Goal: Information Seeking & Learning: Find specific page/section

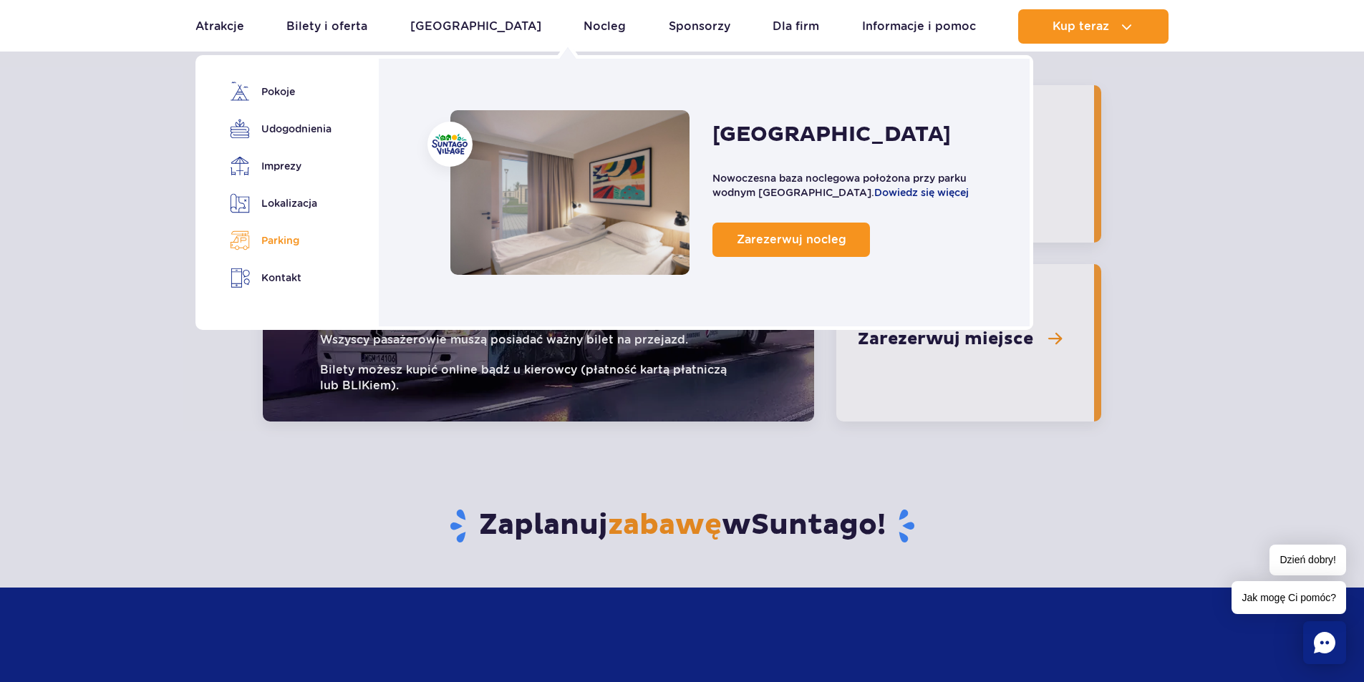
click at [286, 245] on link "Parking" at bounding box center [278, 241] width 97 height 20
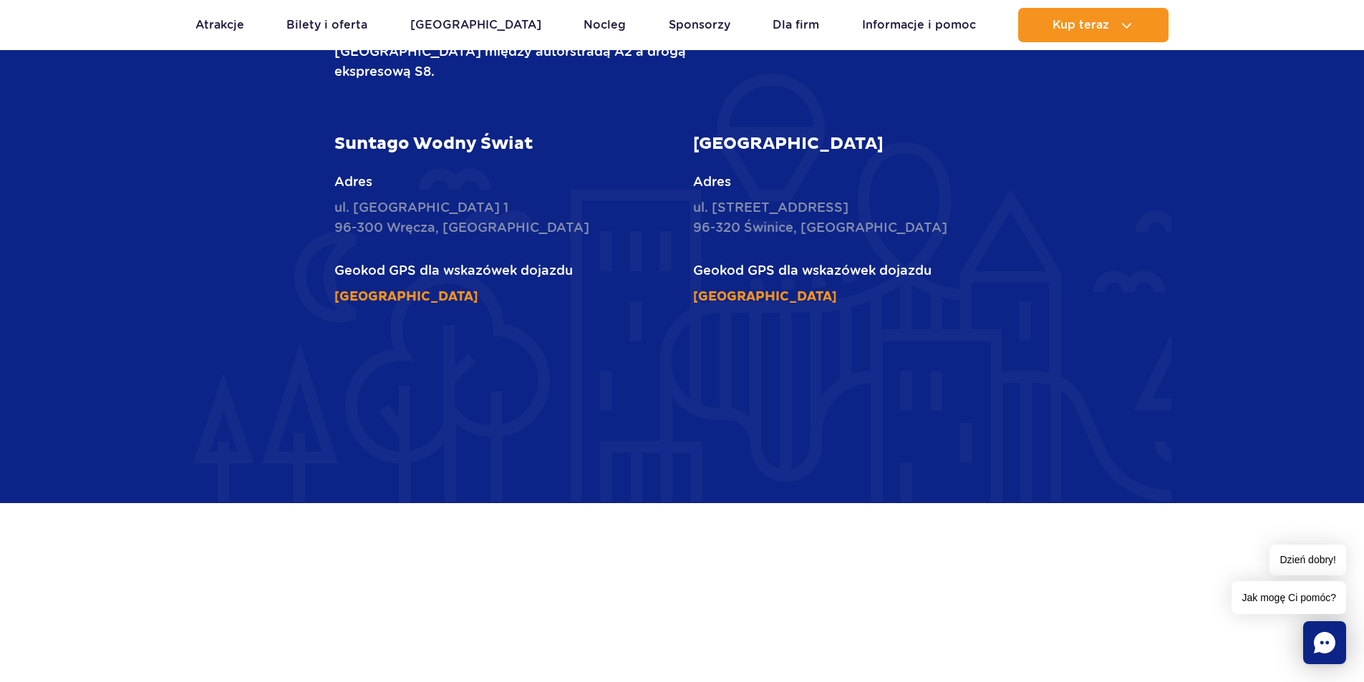
scroll to position [3871, 0]
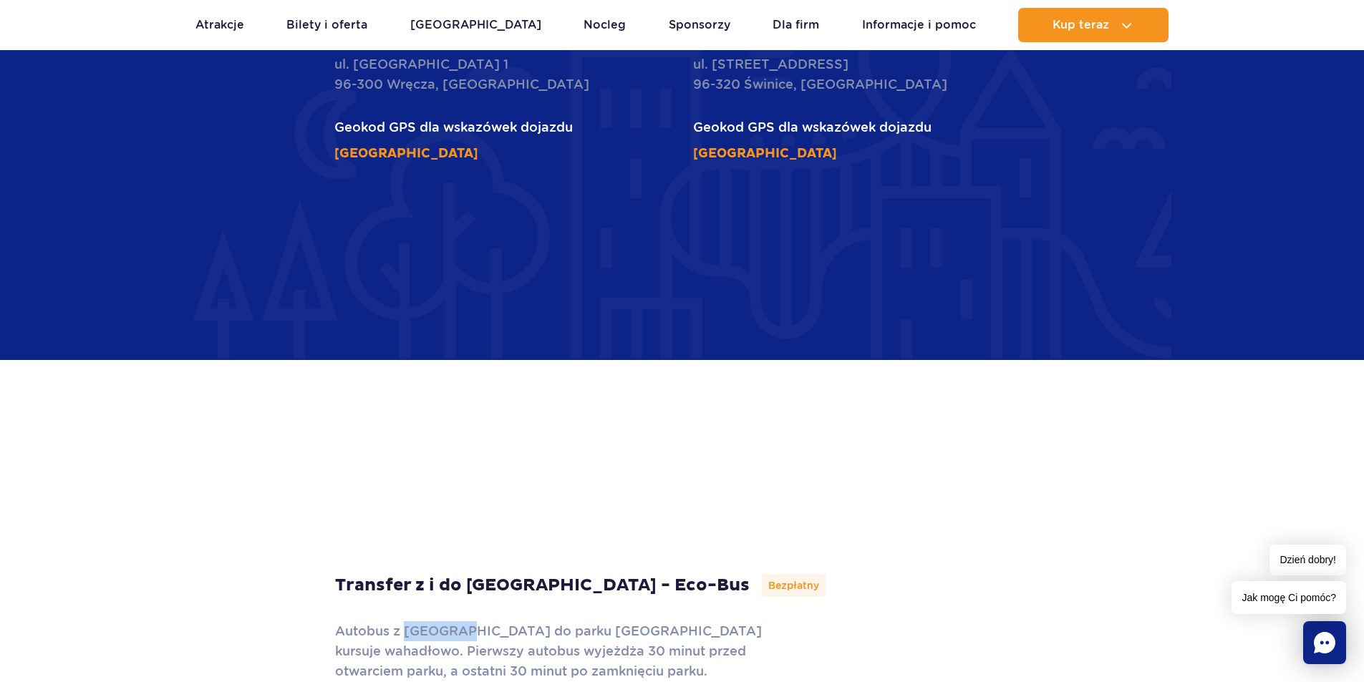
drag, startPoint x: 416, startPoint y: 553, endPoint x: 466, endPoint y: 560, distance: 50.5
click at [466, 621] on p "Autobus z Suntago Village do parku wodnego kursuje wahadłowo. Pierwszy autobus …" at bounding box center [571, 651] width 473 height 60
copy p "Suntago"
